Goal: Information Seeking & Learning: Learn about a topic

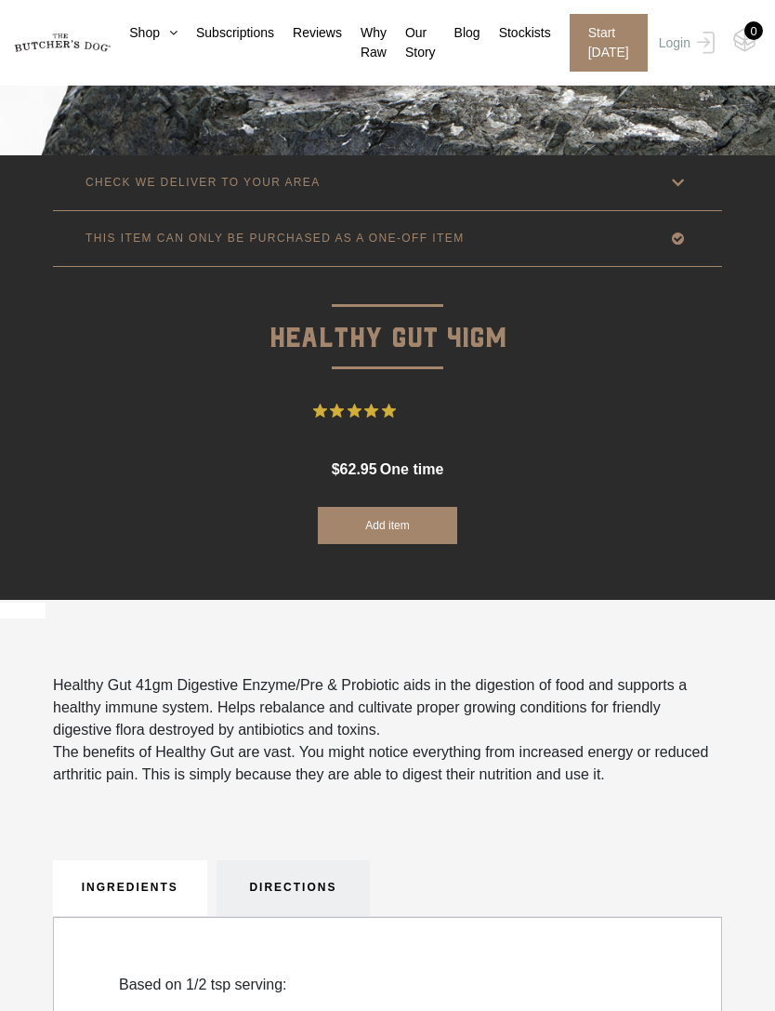
scroll to position [417, 0]
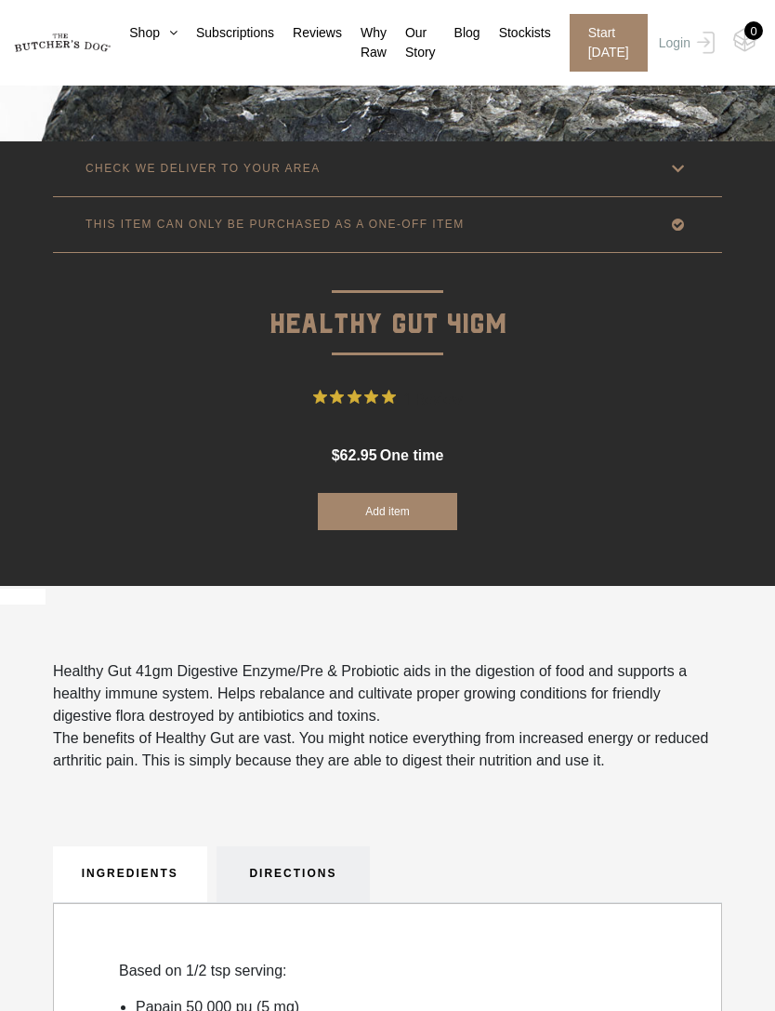
click at [673, 170] on icon at bounding box center [678, 168] width 23 height 23
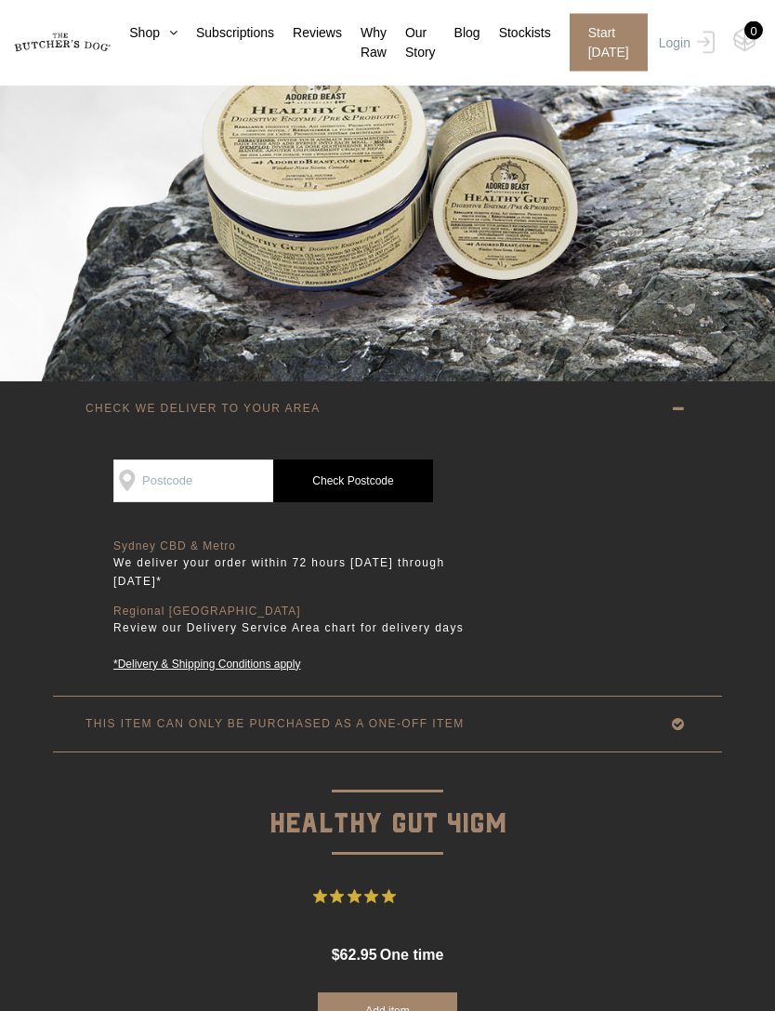
scroll to position [0, 0]
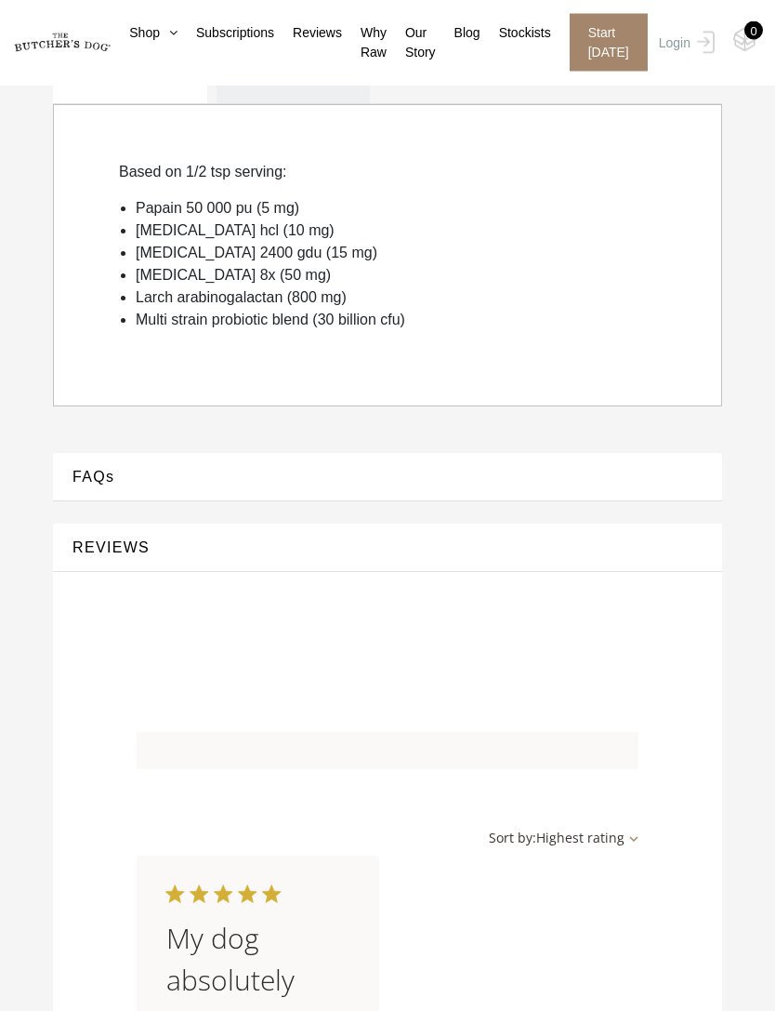
click at [274, 470] on button "FAQs" at bounding box center [388, 477] width 632 height 25
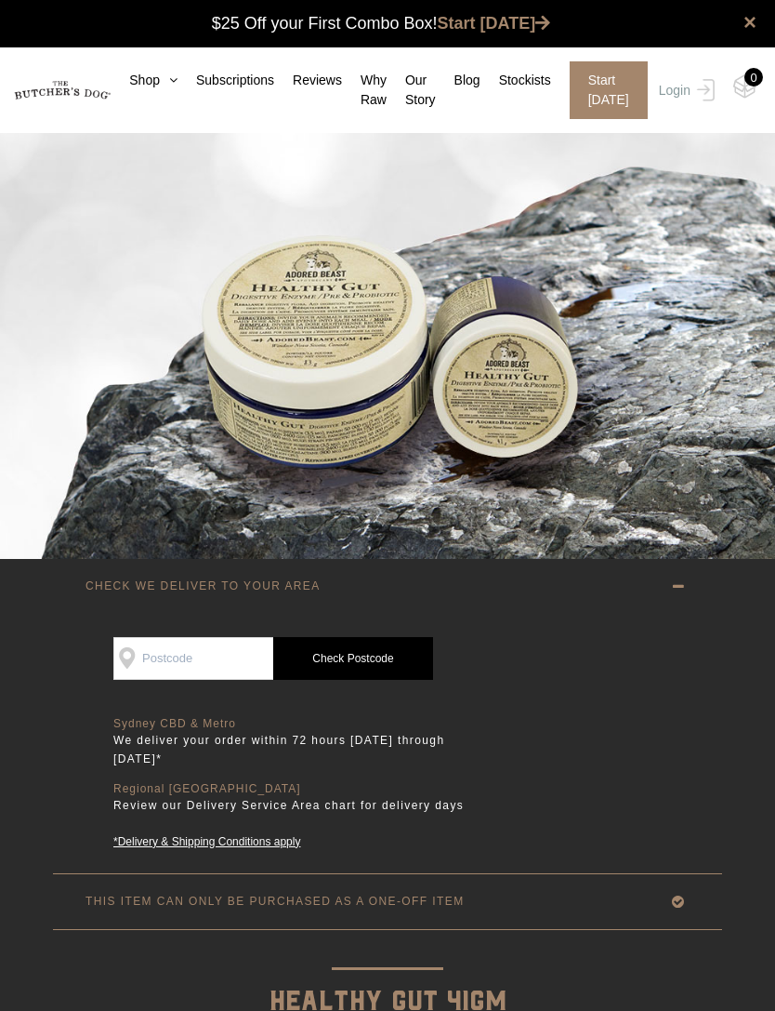
click at [145, 87] on link "Shop" at bounding box center [144, 81] width 67 height 20
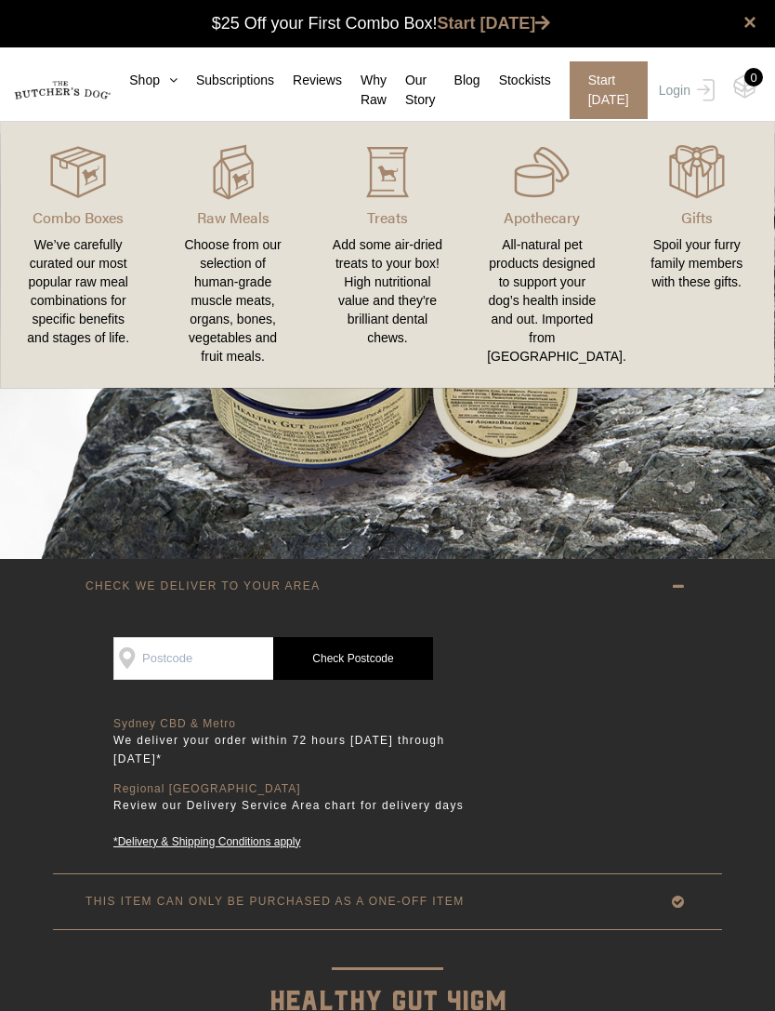
click at [0, 0] on img at bounding box center [0, 0] width 0 height 0
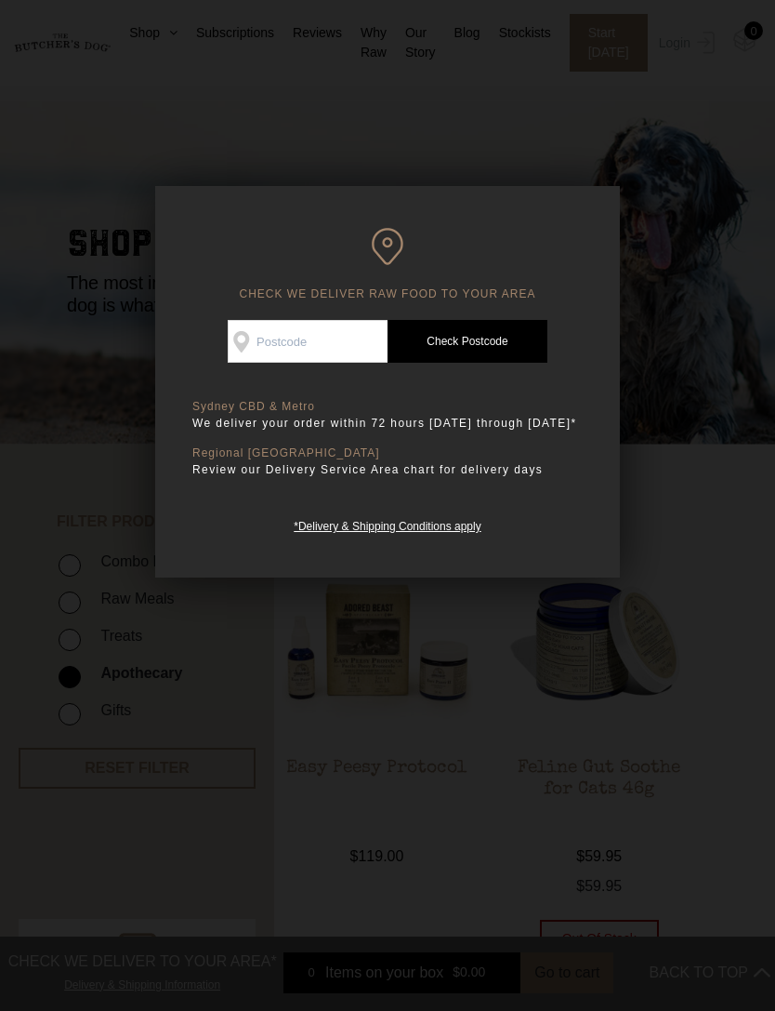
scroll to position [24, 0]
click at [590, 168] on div at bounding box center [387, 505] width 775 height 1011
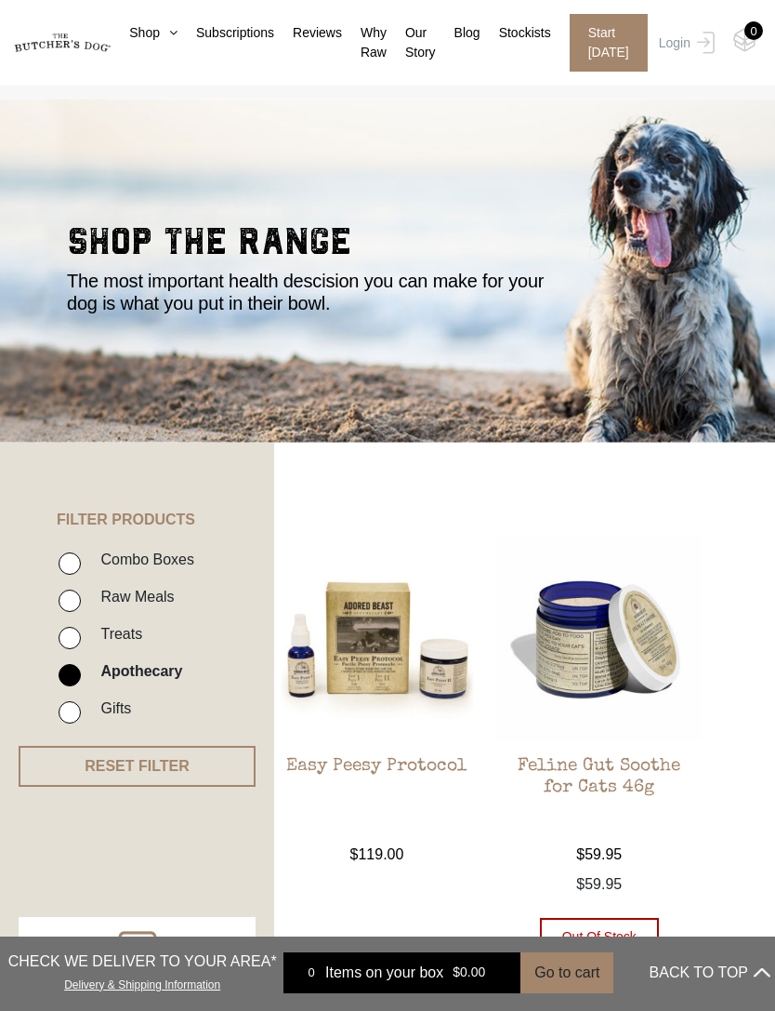
click at [642, 133] on section "shop the range The most important health descision you can make for your dog is…" at bounding box center [387, 271] width 775 height 344
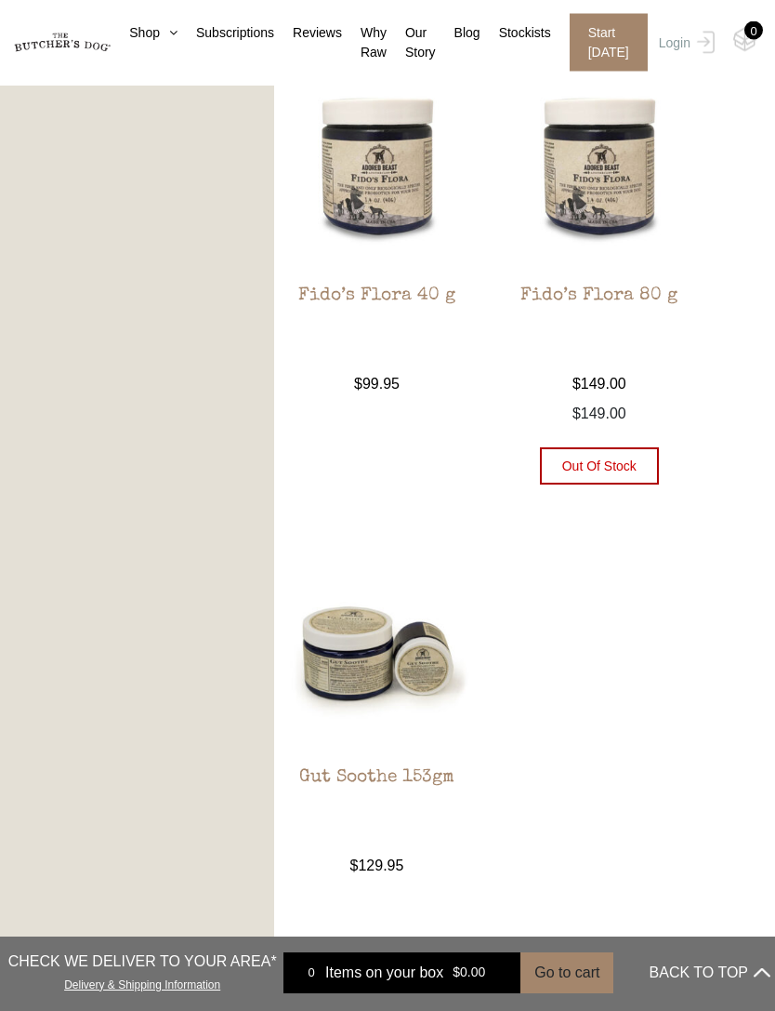
scroll to position [1460, 0]
click at [399, 192] on img at bounding box center [376, 167] width 205 height 205
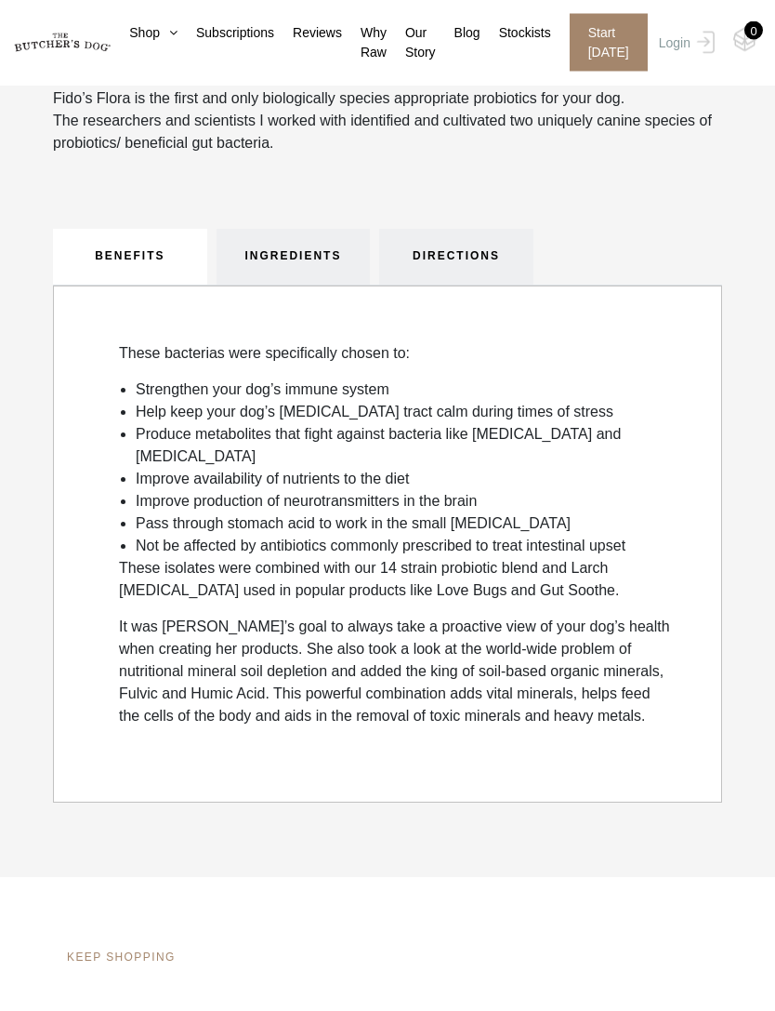
scroll to position [992, 0]
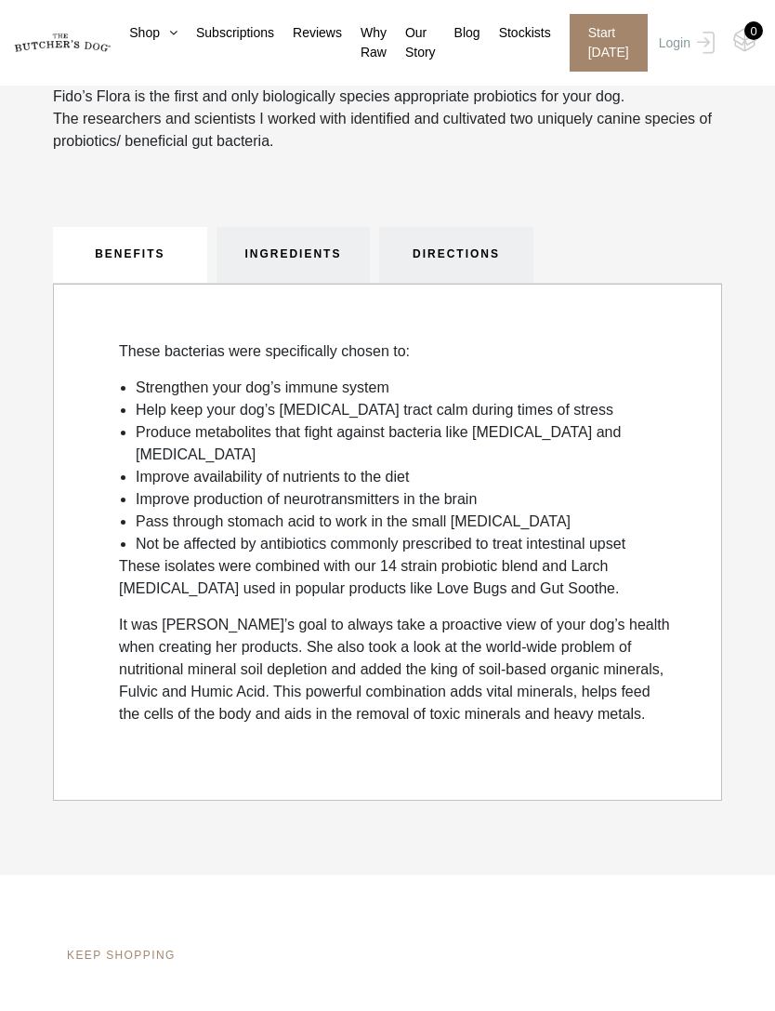
click at [285, 282] on link "INGREDIENTS" at bounding box center [294, 255] width 154 height 56
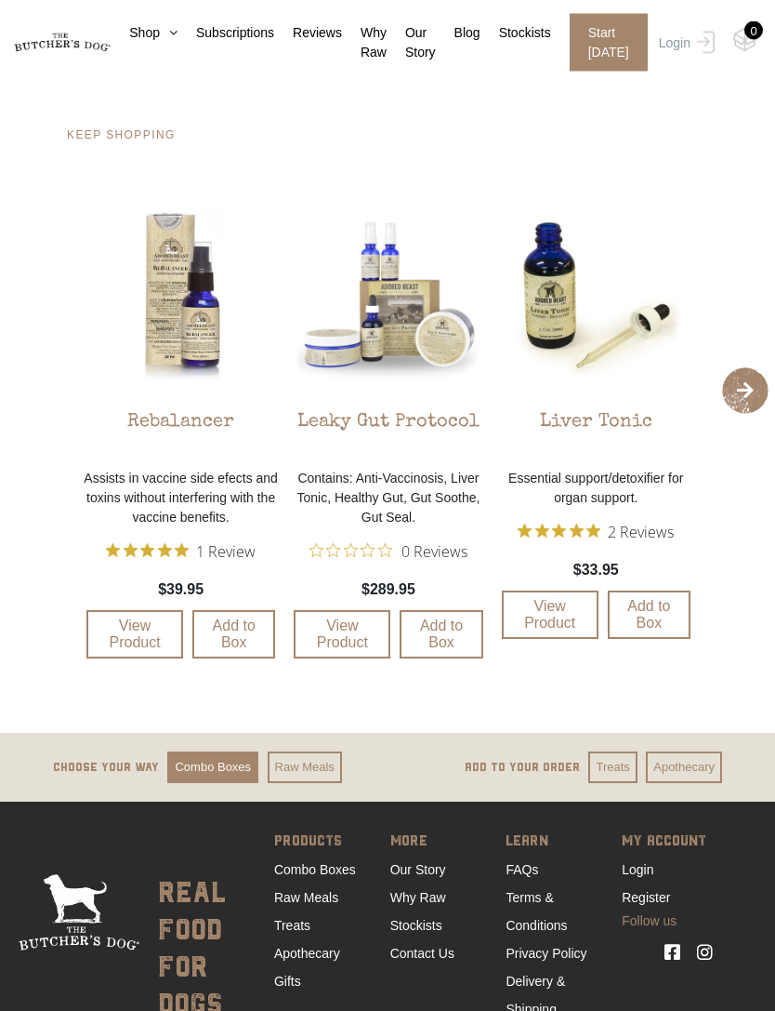
scroll to position [1517, 0]
click at [0, 0] on img at bounding box center [0, 0] width 0 height 0
click at [378, 493] on p "Contains: Anti-Vaccinosis, Liver Tonic, Healthy Gut, Gut Soothe, Gut Seal." at bounding box center [388, 497] width 198 height 59
click at [428, 494] on p "Contains: Anti-Vaccinosis, Liver Tonic, Healthy Gut, Gut Soothe, Gut Seal." at bounding box center [388, 497] width 198 height 59
click at [464, 417] on div "Leaky Gut Protocol" at bounding box center [389, 425] width 182 height 65
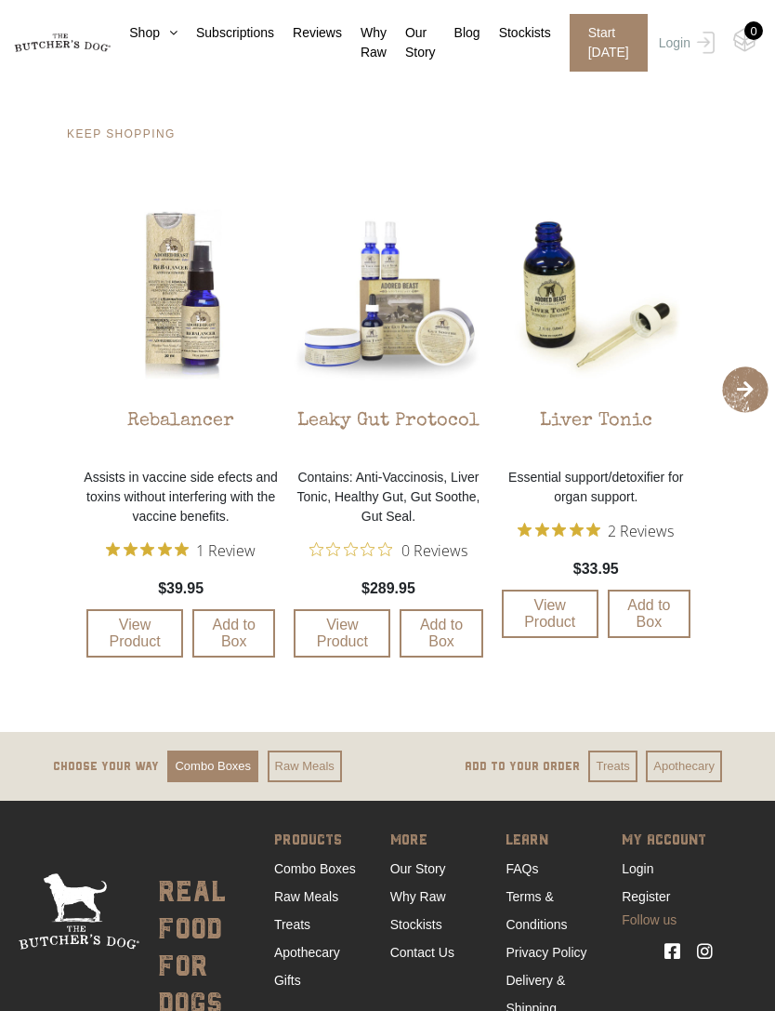
click at [0, 0] on img at bounding box center [0, 0] width 0 height 0
click at [438, 478] on p "Contains: Anti-Vaccinosis, Liver Tonic, Healthy Gut, Gut Soothe, Gut Seal." at bounding box center [388, 497] width 198 height 59
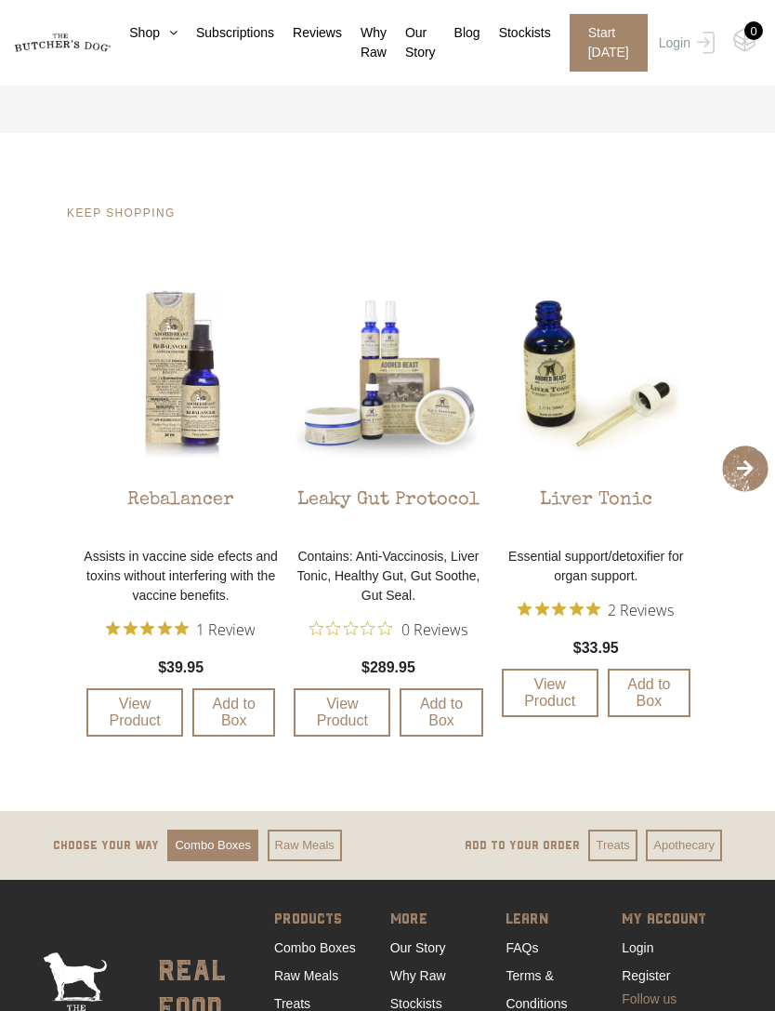
scroll to position [1437, 0]
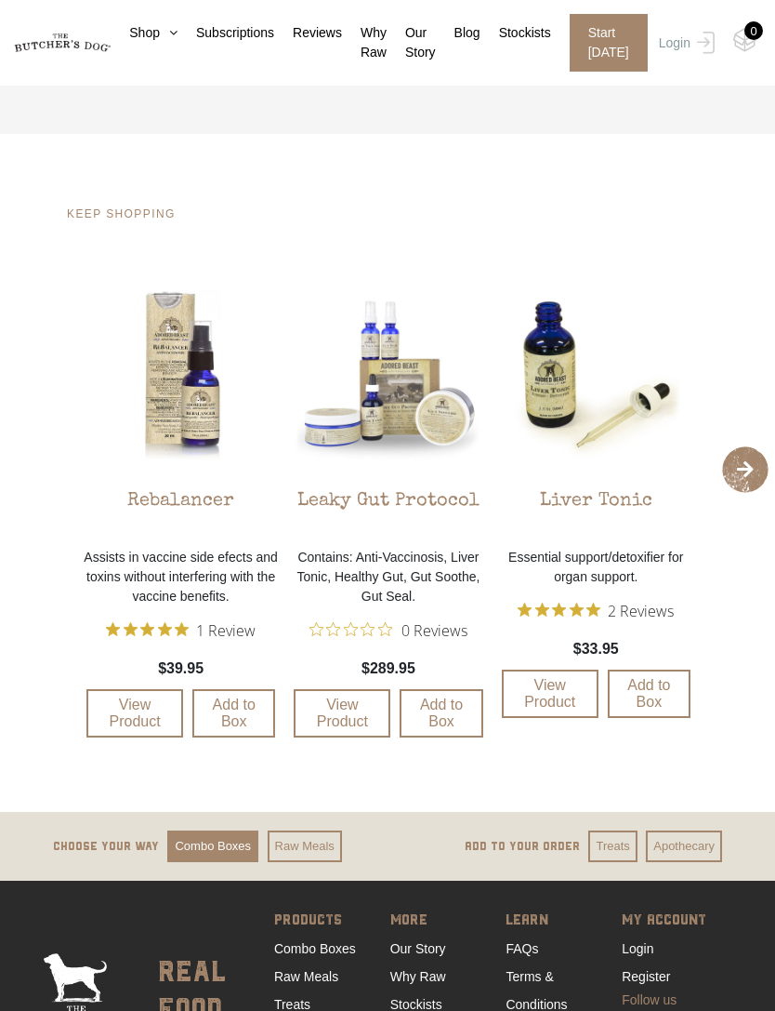
click at [0, 0] on img at bounding box center [0, 0] width 0 height 0
click at [190, 513] on div "Rebalancer" at bounding box center [180, 505] width 107 height 65
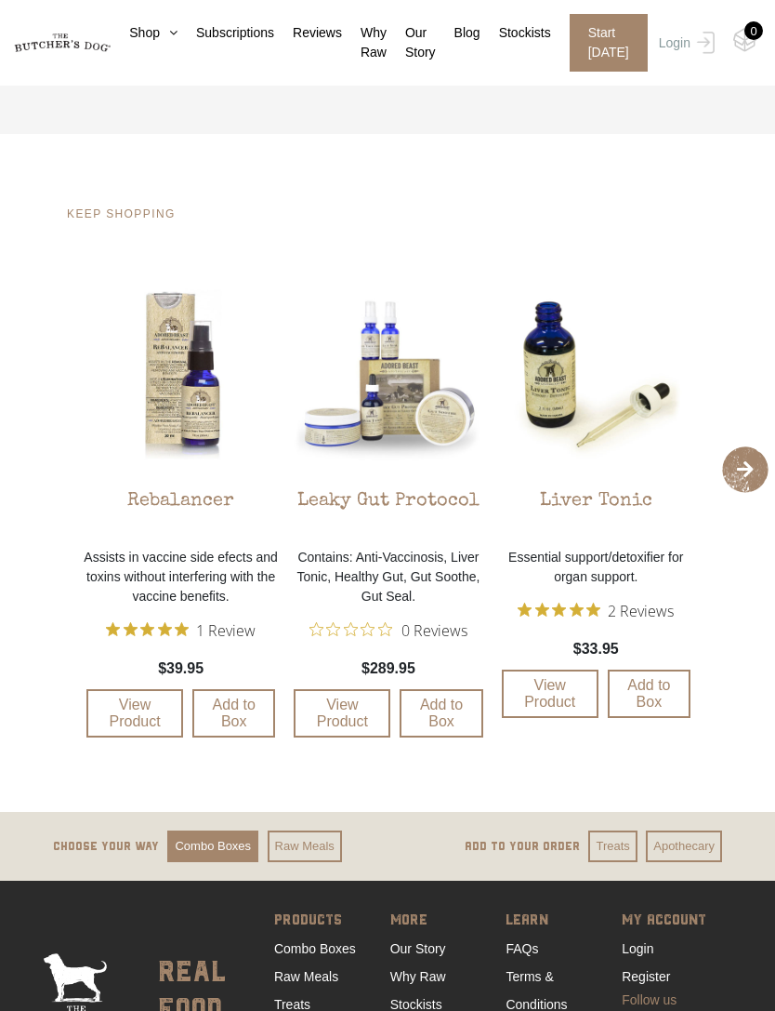
click at [184, 554] on p "Assists in vaccine side efects and toxins without interfering with the vaccine …" at bounding box center [181, 577] width 198 height 59
click at [139, 698] on link "View Product" at bounding box center [134, 713] width 97 height 48
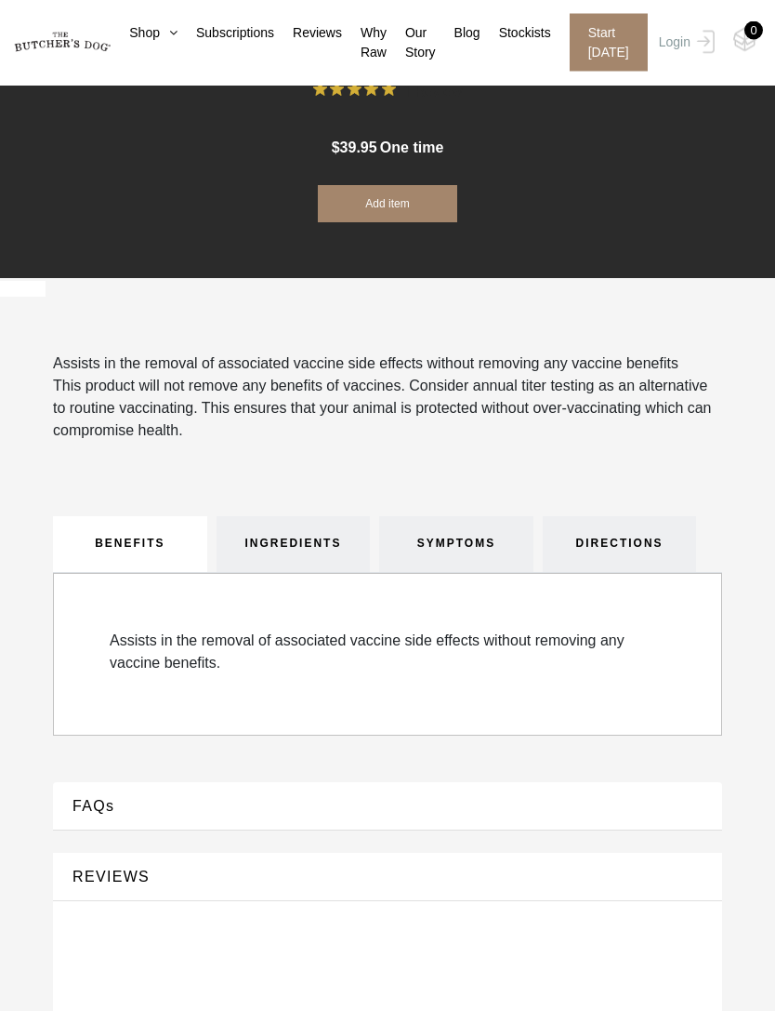
scroll to position [727, 0]
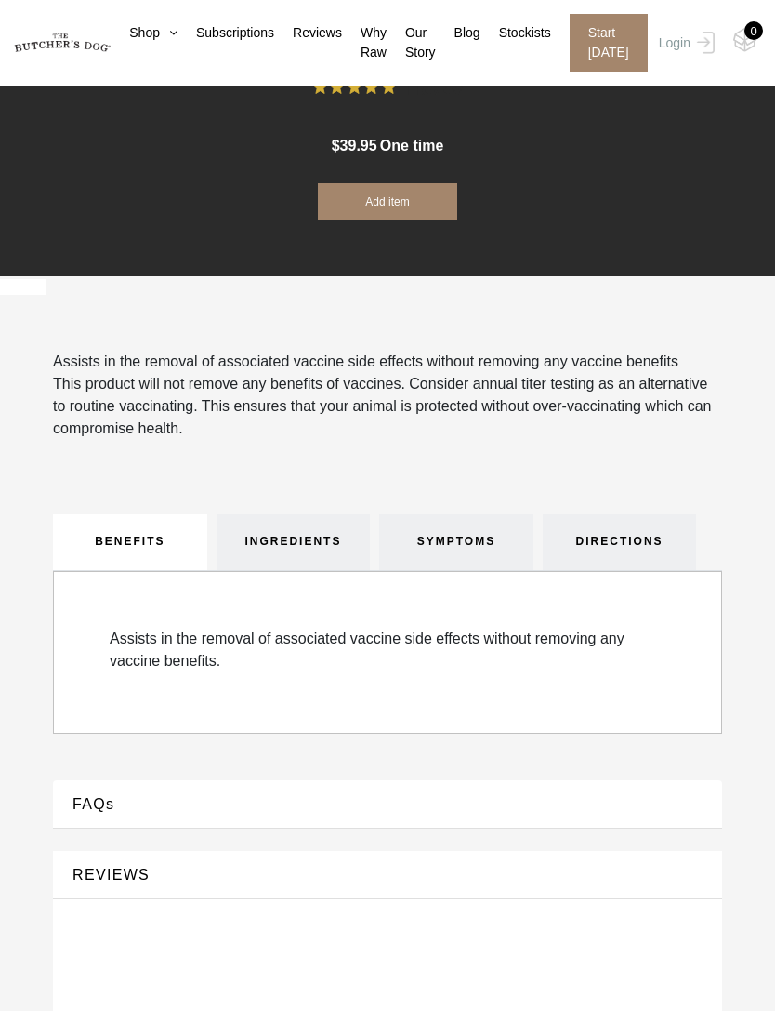
click at [315, 562] on link "INGREDIENTS" at bounding box center [294, 542] width 154 height 56
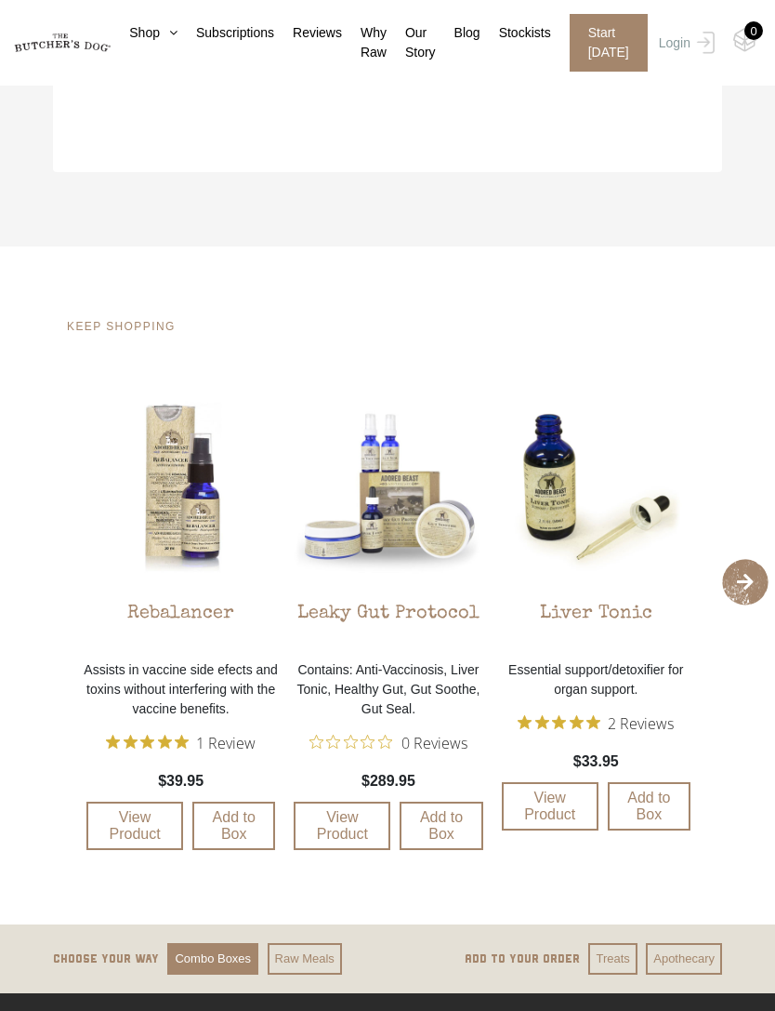
scroll to position [2955, 0]
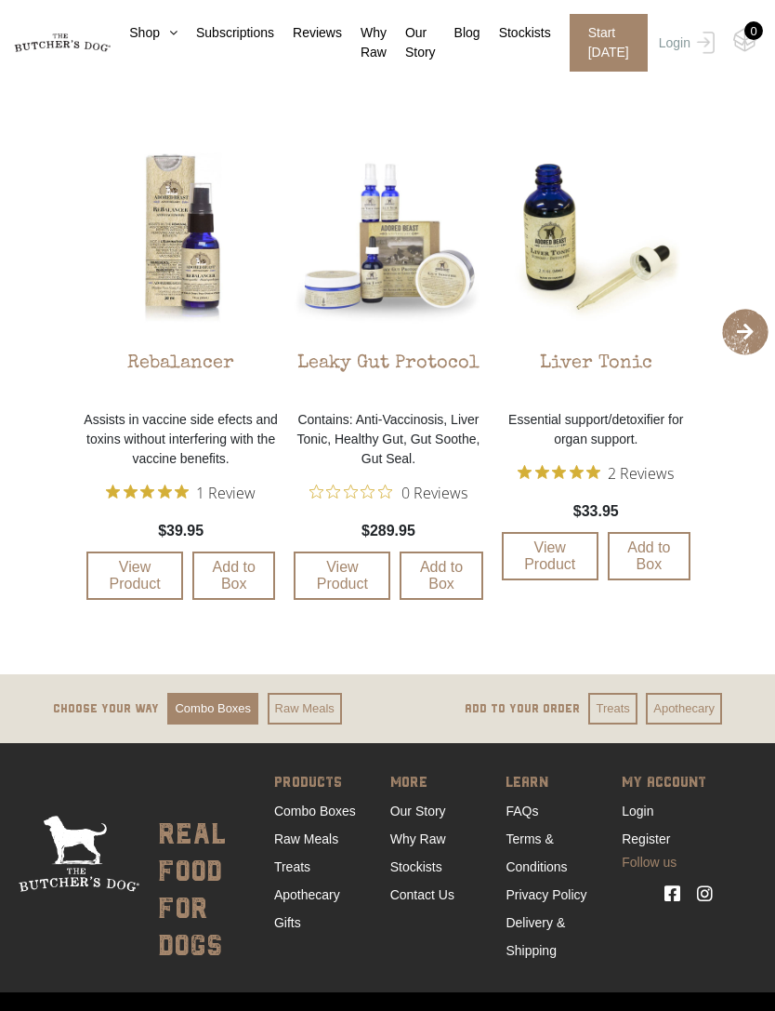
click at [438, 818] on link "Our Story" at bounding box center [419, 810] width 56 height 15
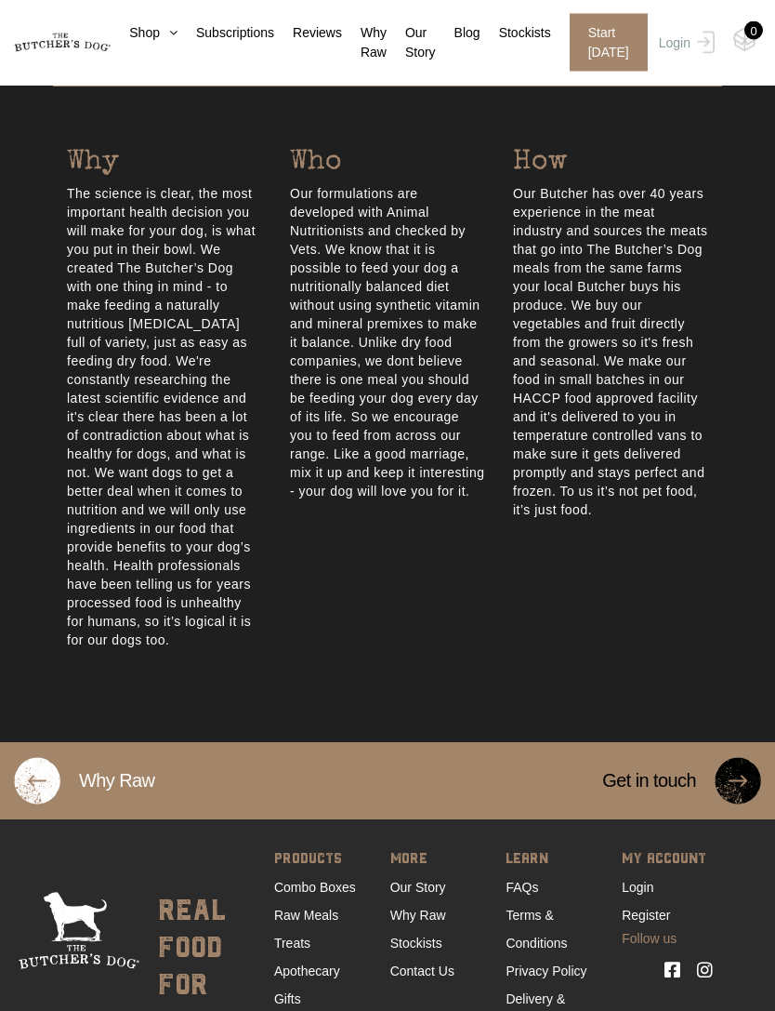
scroll to position [929, 0]
click at [717, 948] on link at bounding box center [713, 966] width 32 height 37
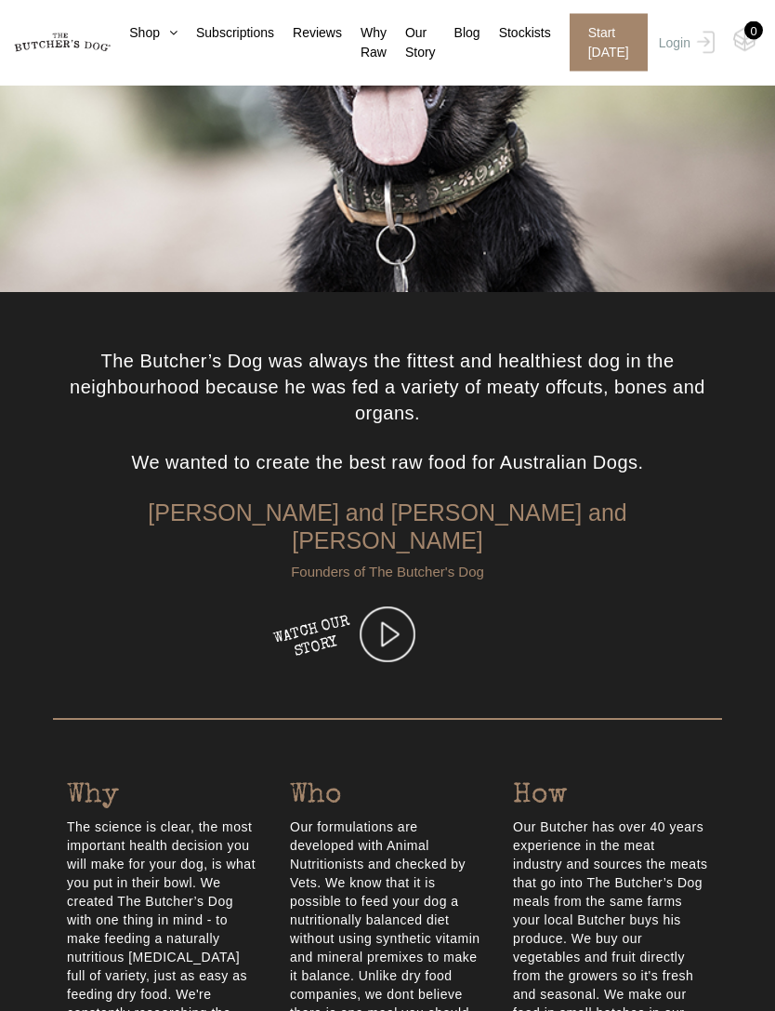
scroll to position [0, 0]
